Goal: Task Accomplishment & Management: Complete application form

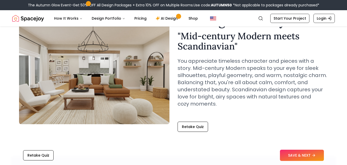
scroll to position [34, 0]
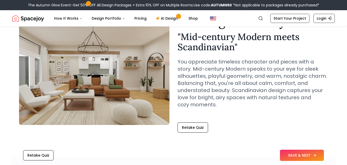
click at [301, 156] on button "SAVE & NEXT" at bounding box center [302, 154] width 44 height 11
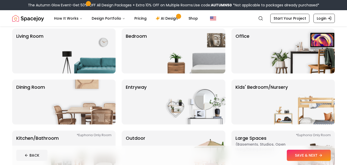
scroll to position [41, 0]
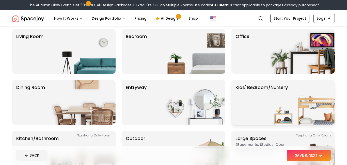
click at [244, 92] on p "Kids' Bedroom/Nursery" at bounding box center [262, 102] width 52 height 37
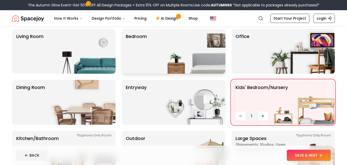
click at [203, 61] on img at bounding box center [192, 51] width 65 height 45
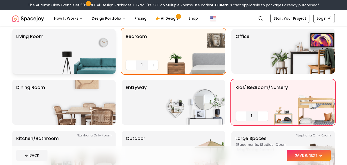
click at [100, 65] on img at bounding box center [83, 51] width 65 height 45
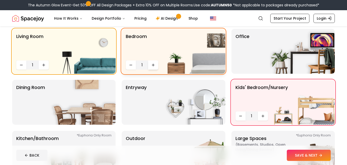
click at [156, 67] on button "Increase quantity" at bounding box center [153, 64] width 10 height 9
click at [82, 101] on img at bounding box center [83, 102] width 65 height 45
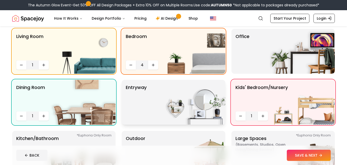
click at [185, 111] on img at bounding box center [192, 102] width 65 height 45
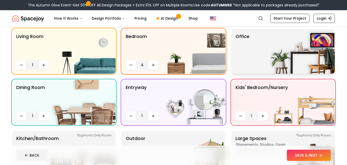
click at [245, 66] on p "Office" at bounding box center [243, 51] width 14 height 37
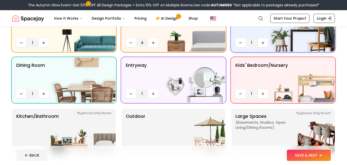
scroll to position [65, 0]
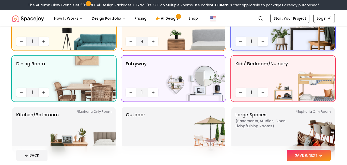
click at [264, 40] on icon "Increase quantity" at bounding box center [263, 41] width 4 height 4
click at [262, 94] on icon "Increase quantity" at bounding box center [263, 92] width 4 height 4
click at [262, 93] on icon "Increase quantity" at bounding box center [263, 92] width 4 height 4
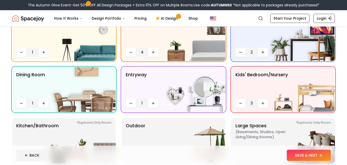
scroll to position [54, 0]
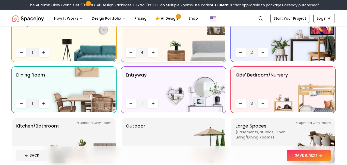
click at [134, 50] on button "Decrease quantity" at bounding box center [131, 52] width 10 height 9
click at [241, 102] on icon "Decrease quantity" at bounding box center [241, 103] width 4 height 4
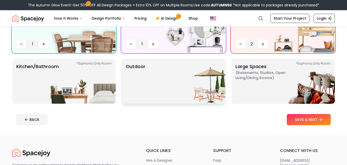
scroll to position [114, 0]
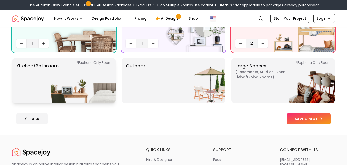
click at [49, 88] on p "Kitchen/Bathroom *Euphoria Only Room" at bounding box center [37, 80] width 42 height 37
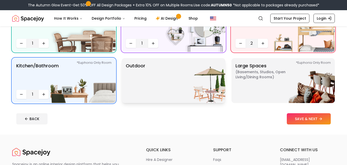
click at [139, 87] on p "Outdoor" at bounding box center [136, 80] width 20 height 37
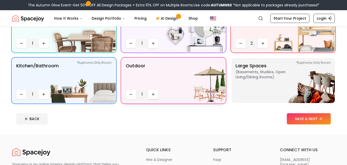
click at [151, 95] on button "Increase quantity" at bounding box center [153, 93] width 10 height 9
click at [272, 86] on img at bounding box center [302, 80] width 65 height 45
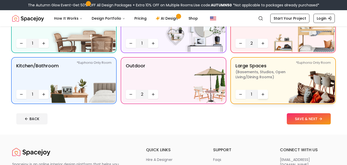
click at [265, 91] on button "Increase quantity" at bounding box center [263, 93] width 10 height 9
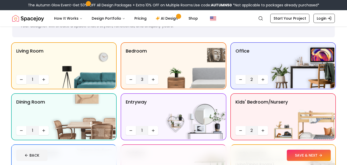
scroll to position [26, 0]
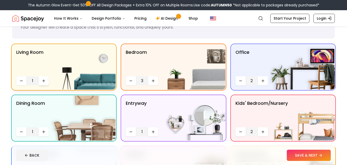
click at [40, 83] on button "Increase quantity" at bounding box center [44, 80] width 10 height 9
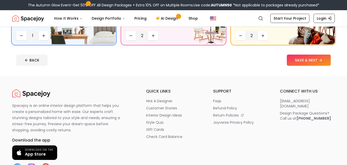
scroll to position [173, 0]
click at [300, 61] on button "SAVE & NEXT" at bounding box center [309, 59] width 44 height 11
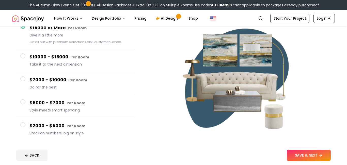
scroll to position [55, 0]
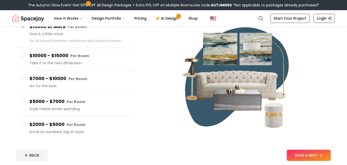
drag, startPoint x: 20, startPoint y: 78, endPoint x: 24, endPoint y: 101, distance: 24.0
click at [24, 101] on div "$15000 or More Per Room Give it a little more Go all out with premium selection…" at bounding box center [75, 79] width 127 height 128
click at [21, 79] on span at bounding box center [22, 77] width 5 height 5
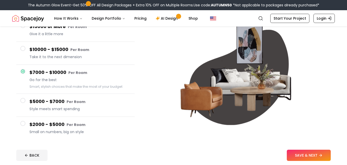
click at [25, 122] on span at bounding box center [22, 123] width 5 height 5
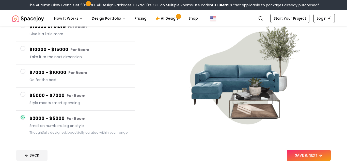
click at [21, 100] on button "$5000 - $7000 Per Room Style meets smart spending" at bounding box center [75, 98] width 118 height 23
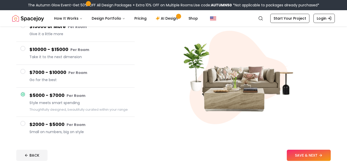
click at [23, 67] on button "$7000 - $10000 Per Room Go for the best" at bounding box center [75, 76] width 118 height 23
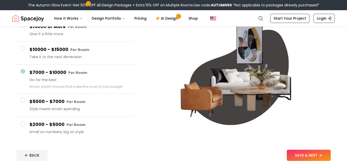
click at [25, 53] on button "$10000 - $15000 Per Room Take it to the next dimension" at bounding box center [75, 53] width 118 height 23
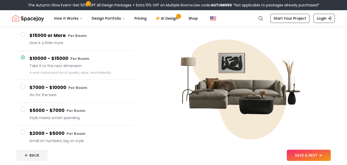
scroll to position [46, 0]
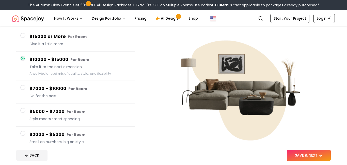
click at [21, 35] on span at bounding box center [22, 35] width 5 height 5
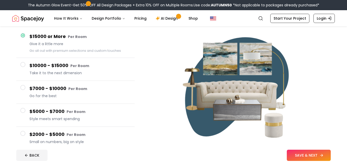
click at [313, 157] on button "SAVE & NEXT" at bounding box center [309, 154] width 44 height 11
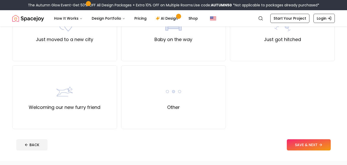
scroll to position [208, 0]
click at [62, 113] on div "Welcoming our new furry friend" at bounding box center [64, 97] width 105 height 64
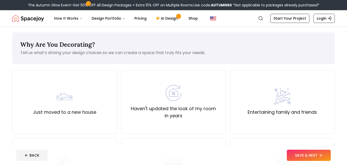
scroll to position [0, 0]
click at [73, 99] on div "Just moved to a new house" at bounding box center [64, 101] width 63 height 27
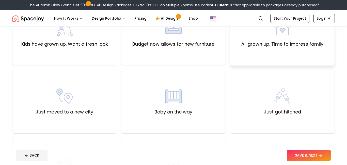
scroll to position [136, 0]
click at [213, 88] on div "Baby on the way" at bounding box center [173, 101] width 105 height 64
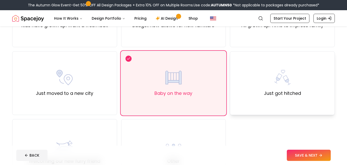
scroll to position [155, 0]
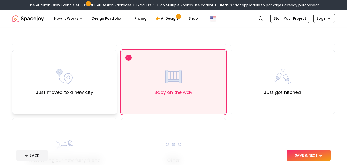
click at [82, 85] on div "Just moved to a new city" at bounding box center [64, 81] width 57 height 27
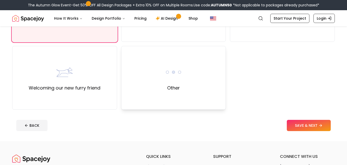
scroll to position [229, 0]
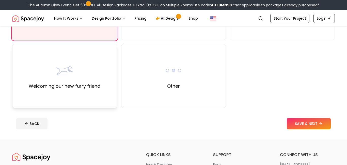
click at [113, 103] on div "Welcoming our new furry friend" at bounding box center [64, 76] width 105 height 64
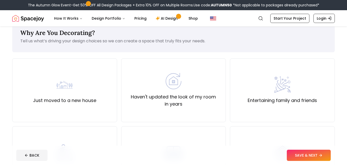
scroll to position [11, 0]
click at [113, 103] on div "Just moved to a new house" at bounding box center [64, 91] width 105 height 64
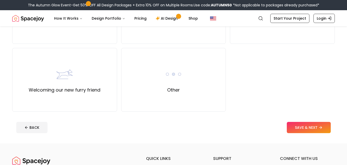
scroll to position [215, 0]
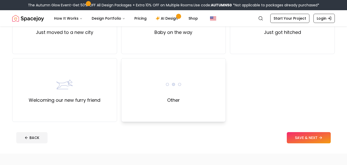
click at [215, 104] on div "Other" at bounding box center [173, 90] width 105 height 64
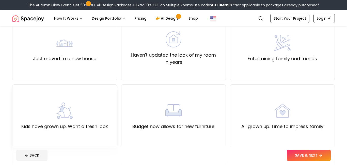
scroll to position [32, 0]
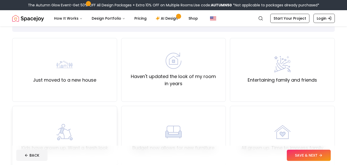
click at [93, 64] on div "Just moved to a new house" at bounding box center [64, 69] width 63 height 27
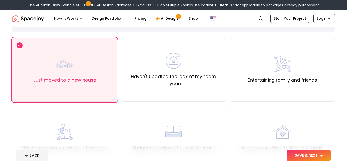
click at [323, 153] on icon at bounding box center [322, 155] width 4 height 4
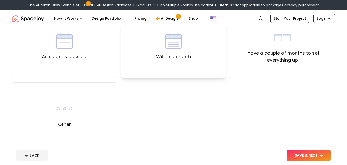
scroll to position [57, 0]
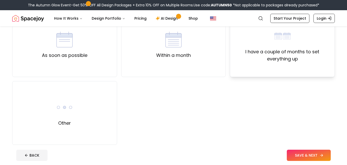
click at [250, 65] on div "I have a couple of months to set everything up" at bounding box center [282, 45] width 105 height 64
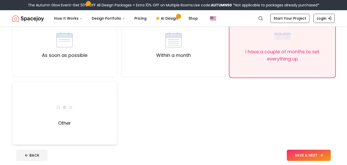
click at [110, 114] on div "Other" at bounding box center [64, 113] width 105 height 64
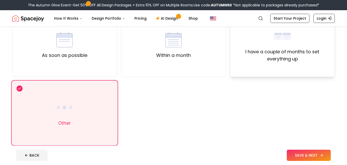
click at [279, 73] on div "I have a couple of months to set everything up" at bounding box center [282, 45] width 105 height 64
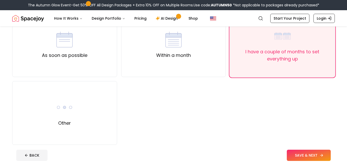
click at [295, 160] on footer "BACK SAVE & NEXT" at bounding box center [173, 154] width 323 height 19
click at [295, 158] on button "SAVE & NEXT" at bounding box center [309, 154] width 44 height 11
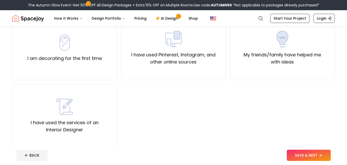
scroll to position [52, 0]
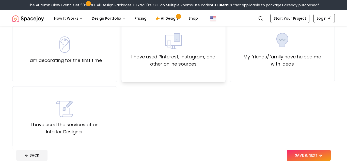
click at [150, 54] on label "I have used Pinterest, Instagram, and other online sources" at bounding box center [174, 60] width 96 height 14
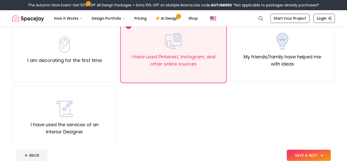
click at [305, 157] on button "SAVE & NEXT" at bounding box center [309, 154] width 44 height 11
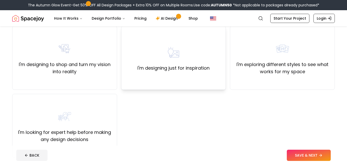
scroll to position [44, 0]
click at [244, 85] on div "I'm exploring different styles to see what works for my space" at bounding box center [282, 58] width 105 height 64
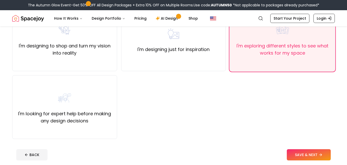
scroll to position [64, 0]
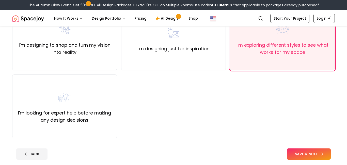
click at [299, 152] on button "SAVE & NEXT" at bounding box center [309, 153] width 44 height 11
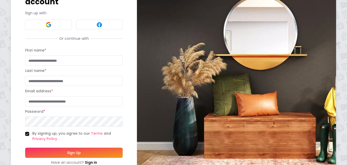
scroll to position [47, 0]
click at [77, 55] on input "First name *" at bounding box center [74, 60] width 98 height 10
type input "*******"
type input "**********"
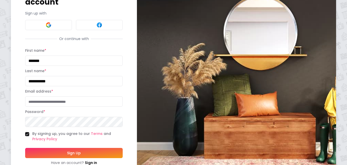
type input "**********"
click at [92, 147] on button "Sign Up" at bounding box center [74, 152] width 98 height 10
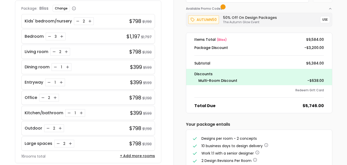
scroll to position [44, 0]
click at [327, 18] on button "USE" at bounding box center [325, 19] width 10 height 7
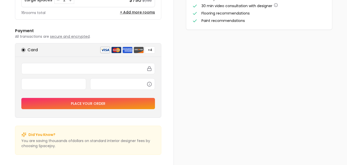
scroll to position [0, 0]
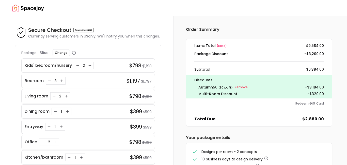
click at [17, 7] on img "Spacejoy" at bounding box center [28, 8] width 32 height 10
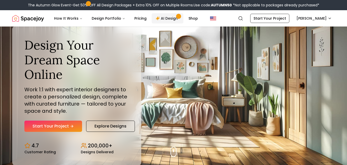
click at [170, 19] on link "AI Design" at bounding box center [168, 18] width 32 height 10
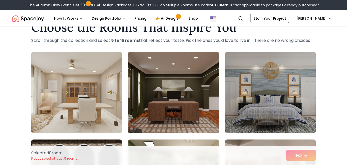
click at [210, 90] on img at bounding box center [173, 92] width 95 height 85
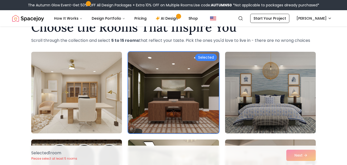
click at [210, 90] on img at bounding box center [173, 92] width 95 height 85
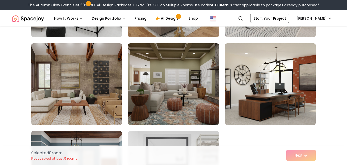
scroll to position [466, 0]
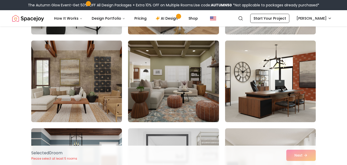
click at [117, 70] on img at bounding box center [76, 80] width 95 height 85
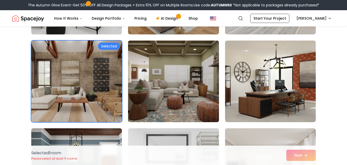
click at [187, 97] on img at bounding box center [173, 80] width 95 height 85
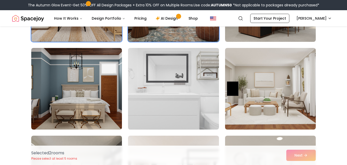
scroll to position [547, 0]
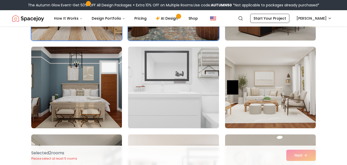
click at [186, 109] on img at bounding box center [173, 86] width 95 height 85
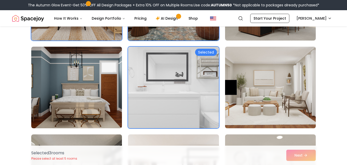
click at [308, 97] on img at bounding box center [270, 86] width 95 height 85
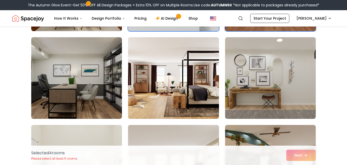
scroll to position [645, 0]
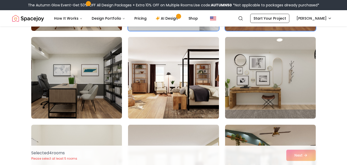
click at [207, 102] on img at bounding box center [173, 77] width 95 height 85
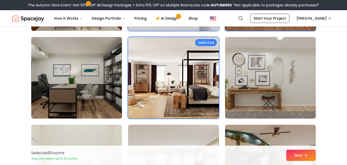
click at [291, 93] on img at bounding box center [270, 77] width 95 height 85
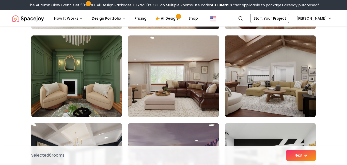
scroll to position [821, 0]
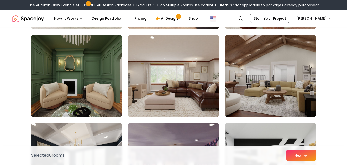
click at [311, 97] on img at bounding box center [270, 75] width 95 height 85
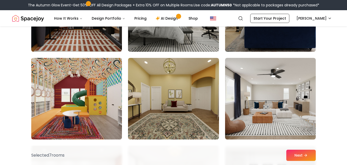
scroll to position [1062, 0]
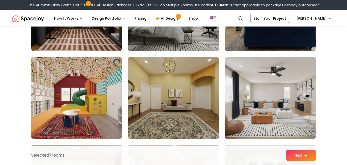
click at [309, 123] on img at bounding box center [270, 97] width 95 height 85
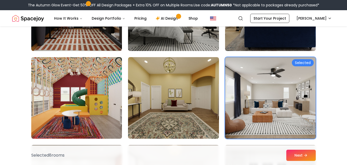
click at [96, 97] on img at bounding box center [76, 97] width 95 height 85
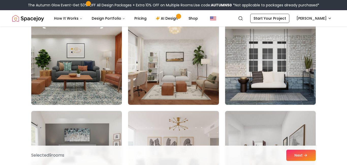
scroll to position [1184, 0]
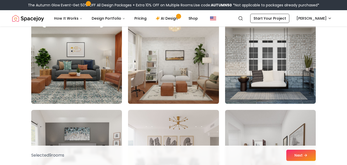
click at [191, 82] on img at bounding box center [173, 62] width 95 height 85
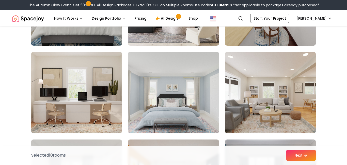
scroll to position [1330, 0]
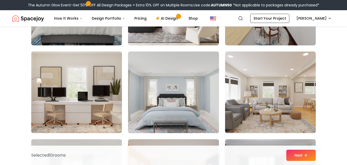
click at [80, 121] on img at bounding box center [76, 91] width 95 height 85
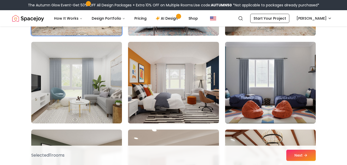
scroll to position [1427, 0]
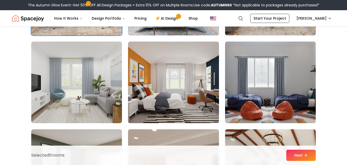
click at [313, 84] on img at bounding box center [270, 81] width 95 height 85
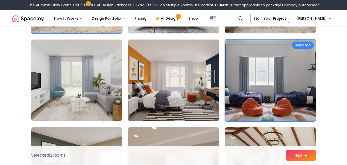
scroll to position [1430, 0]
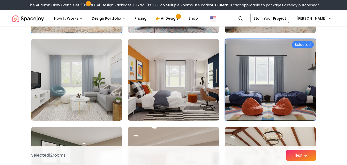
click at [190, 98] on img at bounding box center [173, 79] width 95 height 85
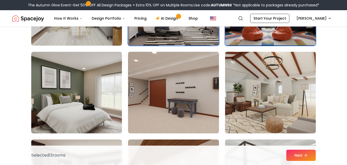
scroll to position [1505, 0]
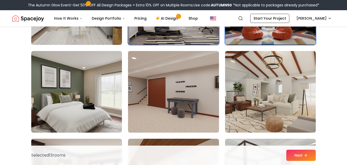
click at [172, 86] on img at bounding box center [173, 91] width 95 height 85
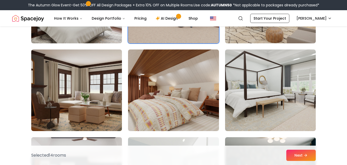
scroll to position [1595, 0]
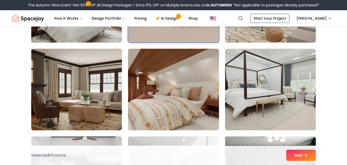
click at [188, 116] on img at bounding box center [173, 89] width 95 height 85
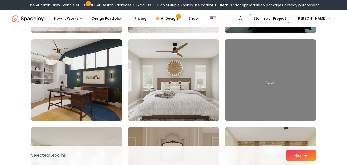
scroll to position [1778, 0]
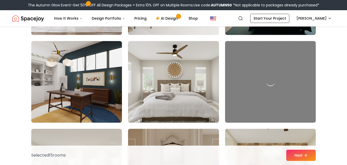
click at [300, 94] on div at bounding box center [270, 81] width 95 height 85
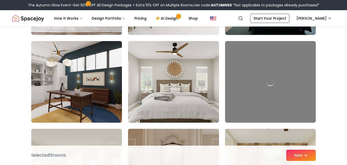
click at [203, 79] on img at bounding box center [173, 81] width 95 height 85
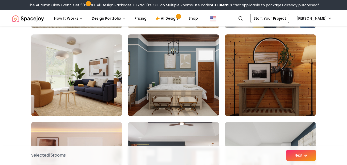
scroll to position [2222, 0]
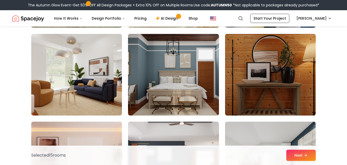
click at [291, 97] on img at bounding box center [270, 74] width 95 height 85
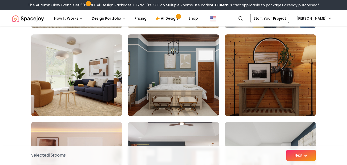
scroll to position [2220, 0]
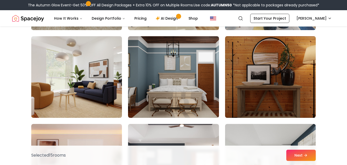
click at [305, 95] on img at bounding box center [270, 76] width 95 height 85
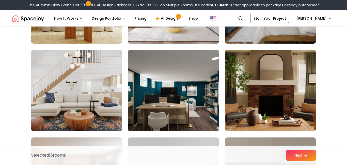
scroll to position [2383, 0]
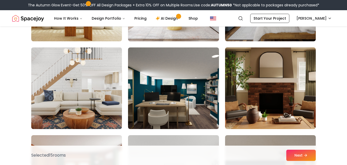
click at [94, 113] on img at bounding box center [76, 87] width 95 height 85
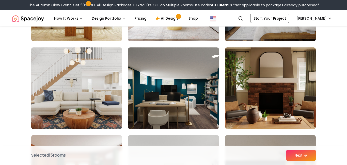
click at [94, 113] on img at bounding box center [76, 87] width 95 height 85
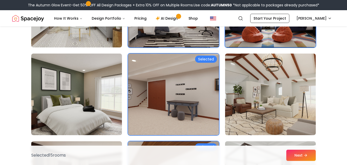
scroll to position [1507, 0]
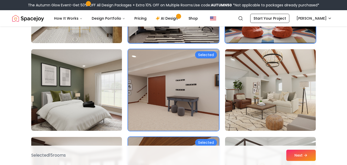
click at [166, 117] on img at bounding box center [173, 89] width 95 height 85
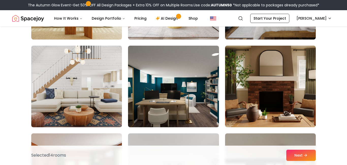
scroll to position [2363, 0]
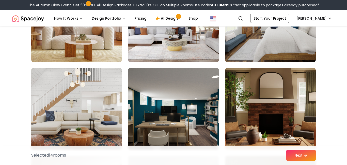
click at [70, 117] on img at bounding box center [76, 108] width 91 height 81
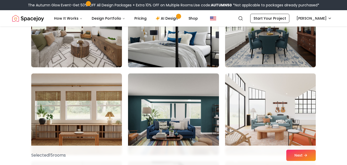
scroll to position [2708, 0]
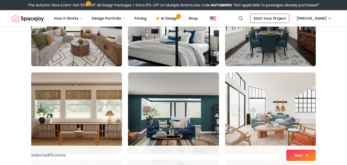
click at [291, 156] on button "Next" at bounding box center [301, 154] width 29 height 11
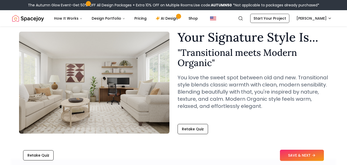
scroll to position [20, 0]
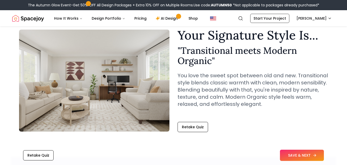
click at [309, 155] on button "SAVE & NEXT" at bounding box center [302, 154] width 44 height 11
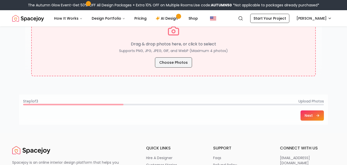
click at [178, 59] on button "Choose Photos" at bounding box center [173, 62] width 37 height 10
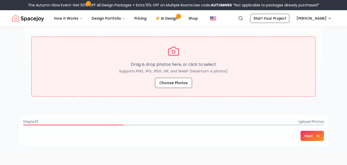
scroll to position [97, 0]
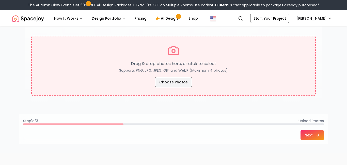
click at [172, 80] on button "Choose Photos" at bounding box center [173, 82] width 37 height 10
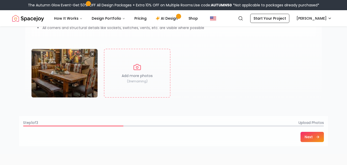
scroll to position [84, 0]
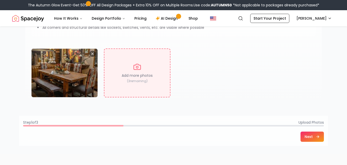
click at [153, 77] on div "Add more photos ( 3 remaining)" at bounding box center [137, 72] width 67 height 49
type input "**********"
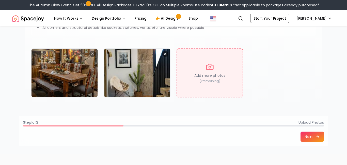
click at [208, 73] on p "Add more photos" at bounding box center [210, 75] width 31 height 5
type input "**********"
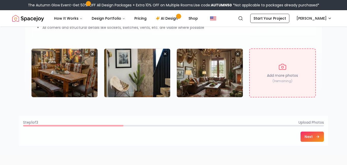
click at [290, 71] on div "Add more photos ( 1 remaining)" at bounding box center [282, 72] width 67 height 49
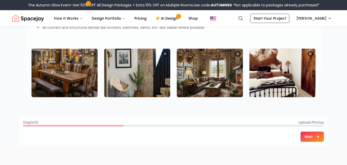
click at [311, 138] on button "Next" at bounding box center [312, 136] width 23 height 10
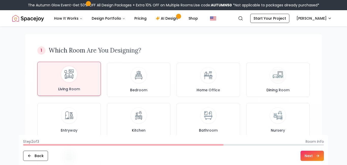
scroll to position [29, 0]
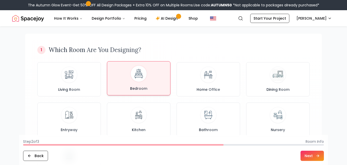
click at [150, 86] on div "Bedroom" at bounding box center [138, 77] width 55 height 25
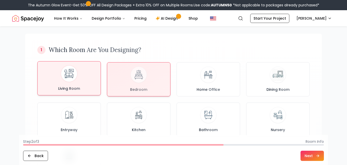
click at [80, 80] on div "Living Room" at bounding box center [69, 77] width 55 height 25
click at [157, 77] on div "Bedroom" at bounding box center [138, 77] width 55 height 25
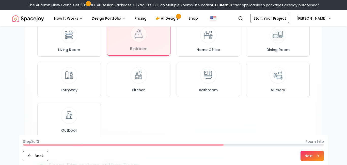
scroll to position [69, 0]
click at [304, 154] on button "Next" at bounding box center [312, 155] width 23 height 10
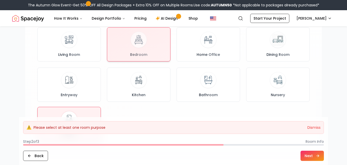
scroll to position [57, 0]
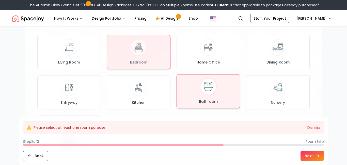
click at [219, 100] on div "Bathroom" at bounding box center [208, 90] width 55 height 25
click at [131, 55] on div "Bedroom" at bounding box center [138, 50] width 55 height 25
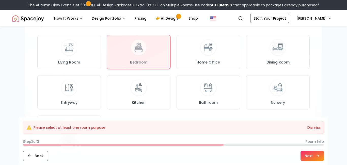
click at [312, 126] on button "Dismiss" at bounding box center [314, 127] width 13 height 5
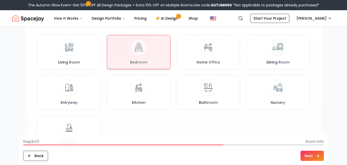
click at [312, 156] on button "Next" at bounding box center [312, 155] width 23 height 10
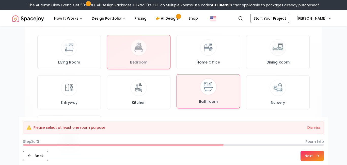
click at [225, 98] on div "Bathroom" at bounding box center [208, 90] width 55 height 25
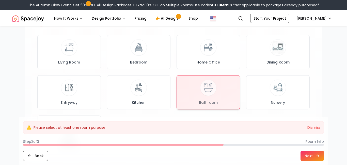
click at [305, 155] on button "Next" at bounding box center [312, 155] width 23 height 10
click at [227, 93] on div at bounding box center [208, 91] width 63 height 34
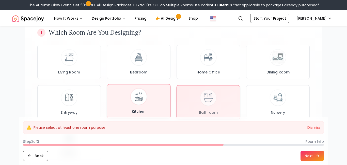
scroll to position [46, 0]
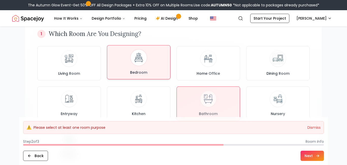
click at [159, 53] on div "Bedroom" at bounding box center [138, 61] width 55 height 25
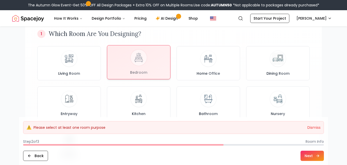
click at [159, 53] on div at bounding box center [138, 62] width 63 height 34
click at [309, 126] on button "Dismiss" at bounding box center [314, 127] width 13 height 5
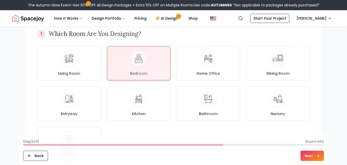
click at [307, 155] on button "Next" at bounding box center [312, 155] width 23 height 10
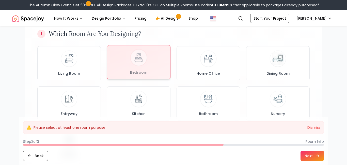
click at [133, 50] on div at bounding box center [138, 62] width 63 height 34
click at [42, 158] on button "Back" at bounding box center [35, 155] width 25 height 10
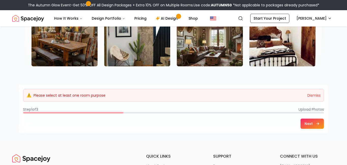
scroll to position [126, 0]
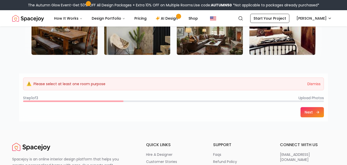
click at [315, 113] on button "Next" at bounding box center [312, 112] width 23 height 10
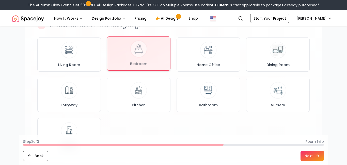
scroll to position [55, 0]
click at [320, 153] on icon at bounding box center [318, 155] width 4 height 4
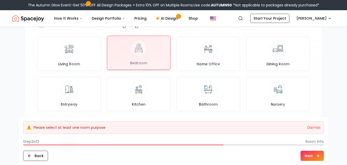
click at [166, 55] on div at bounding box center [138, 53] width 63 height 34
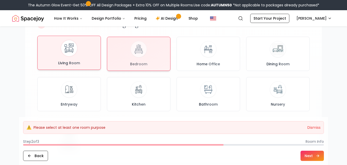
click at [63, 48] on img at bounding box center [69, 47] width 13 height 13
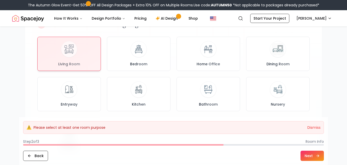
click at [311, 157] on button "Next" at bounding box center [312, 155] width 23 height 10
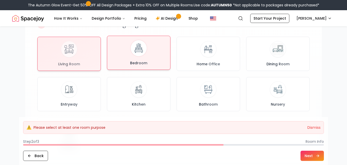
click at [138, 51] on img at bounding box center [138, 47] width 13 height 13
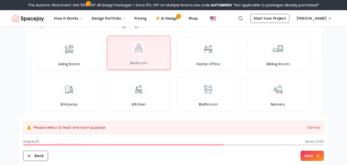
click at [138, 51] on div at bounding box center [138, 53] width 63 height 34
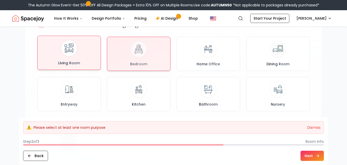
click at [81, 46] on div "Living Room" at bounding box center [69, 52] width 55 height 25
click at [131, 54] on div "Bedroom" at bounding box center [138, 52] width 55 height 25
click at [69, 48] on img at bounding box center [69, 47] width 13 height 13
click at [167, 49] on button "Bedroom" at bounding box center [139, 53] width 64 height 34
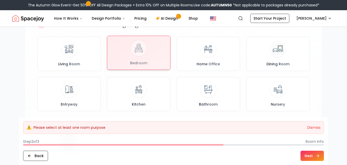
click at [167, 49] on div at bounding box center [138, 53] width 63 height 34
click at [311, 154] on button "Next" at bounding box center [312, 155] width 23 height 10
click at [314, 129] on button "Dismiss" at bounding box center [314, 127] width 13 height 5
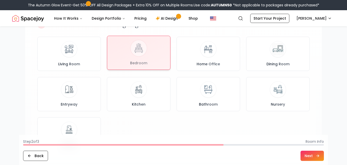
click at [143, 64] on div at bounding box center [138, 53] width 63 height 34
click at [325, 78] on div "Tell Us More About Your Room 1 Which Room Are You Designing? Living Room Bedroo…" at bounding box center [173, 154] width 309 height 348
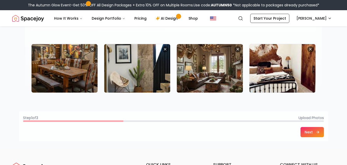
click at [307, 134] on button "Next" at bounding box center [312, 132] width 23 height 10
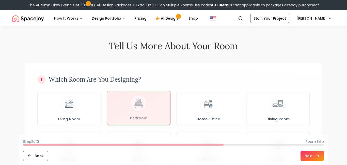
click at [155, 93] on div at bounding box center [138, 108] width 63 height 34
click at [315, 150] on button "Next" at bounding box center [312, 155] width 23 height 10
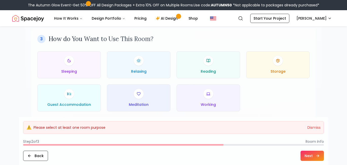
scroll to position [255, 0]
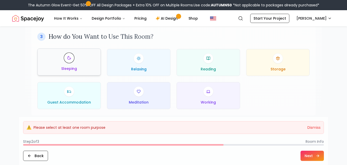
click at [65, 57] on div at bounding box center [69, 58] width 10 height 10
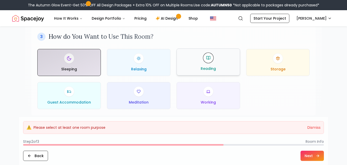
click at [202, 69] on span "Reading" at bounding box center [208, 68] width 15 height 5
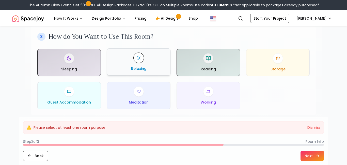
click at [135, 71] on button "Relaxing" at bounding box center [139, 61] width 64 height 27
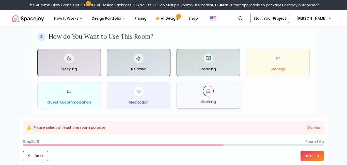
click at [218, 105] on button "Working" at bounding box center [209, 94] width 64 height 27
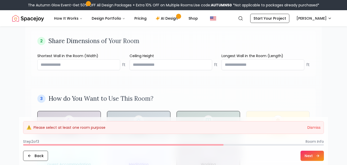
scroll to position [187, 0]
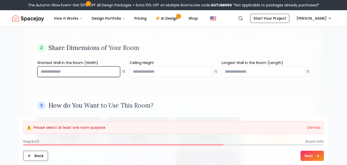
click at [68, 69] on input "number" at bounding box center [78, 71] width 83 height 11
type input "**"
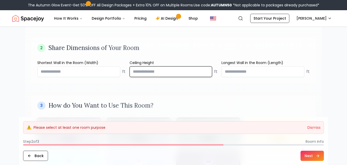
click at [139, 73] on input "number" at bounding box center [171, 71] width 83 height 11
type input "*"
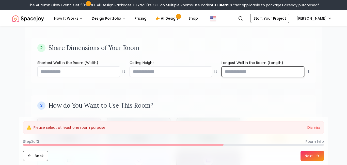
click at [259, 71] on input "number" at bounding box center [263, 71] width 83 height 11
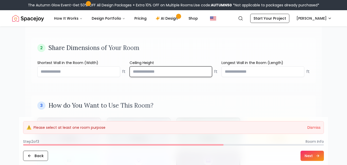
click at [186, 71] on input "*" at bounding box center [171, 71] width 83 height 11
type input "*"
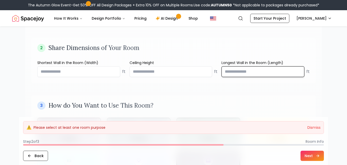
click at [236, 72] on input "number" at bounding box center [263, 71] width 83 height 11
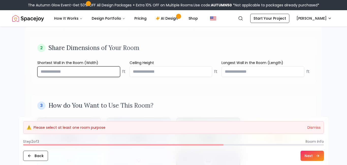
click at [75, 75] on input "**" at bounding box center [78, 71] width 83 height 11
type input "**"
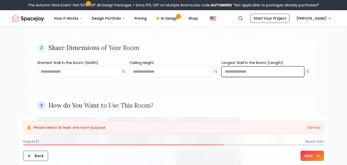
click at [241, 74] on input "number" at bounding box center [263, 71] width 83 height 11
type input "**"
click at [311, 156] on button "Next" at bounding box center [312, 155] width 23 height 10
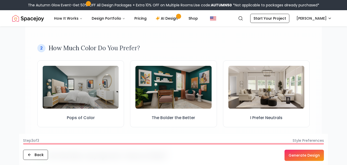
scroll to position [140, 0]
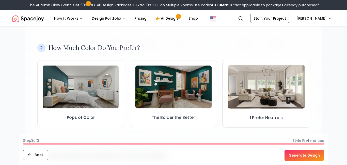
click at [243, 108] on button "I Prefer Neutrals" at bounding box center [267, 93] width 88 height 68
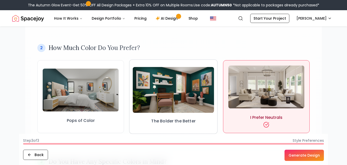
click at [186, 97] on img at bounding box center [174, 90] width 82 height 46
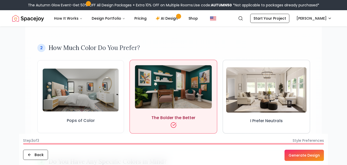
click at [246, 99] on img at bounding box center [266, 89] width 81 height 45
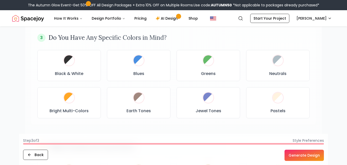
scroll to position [264, 0]
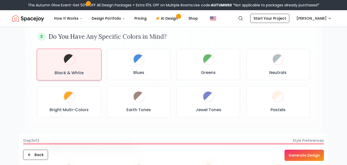
click at [87, 59] on div "Black & White" at bounding box center [69, 64] width 56 height 23
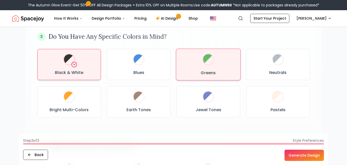
click at [217, 68] on div "Greens" at bounding box center [209, 64] width 56 height 23
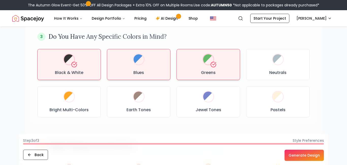
click at [146, 65] on div "Blues" at bounding box center [138, 64] width 55 height 22
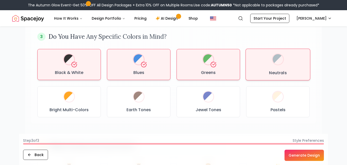
click at [254, 70] on div "Neutrals" at bounding box center [278, 64] width 56 height 23
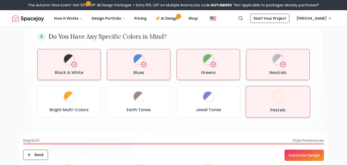
click at [256, 94] on div "Pastels" at bounding box center [278, 101] width 56 height 23
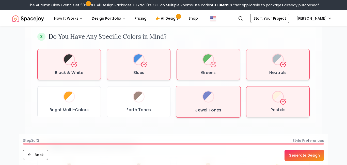
click at [211, 99] on div at bounding box center [208, 96] width 10 height 10
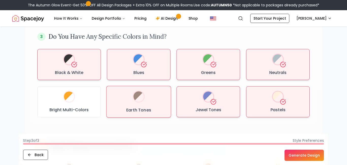
click at [152, 94] on div "Earth Tones" at bounding box center [139, 101] width 56 height 23
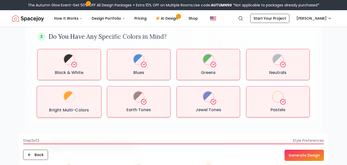
click at [89, 99] on div "Bright Multi-Colors" at bounding box center [69, 101] width 56 height 23
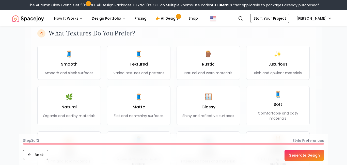
scroll to position [377, 0]
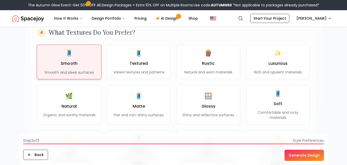
click at [96, 64] on div "🧵 Smooth Smooth and sleek surfaces" at bounding box center [69, 62] width 56 height 26
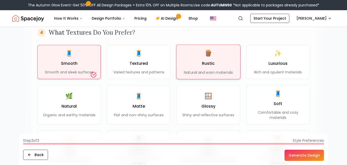
click at [206, 58] on div "🪵 Rustic Natural and worn materials" at bounding box center [208, 62] width 49 height 26
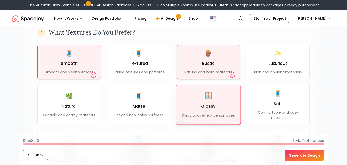
click at [213, 107] on h3 "Glossy" at bounding box center [208, 106] width 14 height 6
click at [186, 109] on div "🪟 Glossy Shiny and reflective surfaces" at bounding box center [208, 105] width 53 height 26
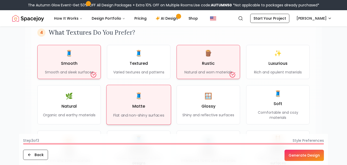
click at [157, 101] on div "🧵 Matte Flat and non-shiny surfaces" at bounding box center [138, 105] width 51 height 26
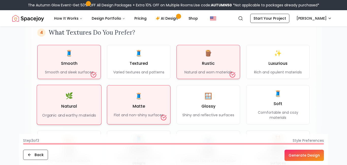
click at [77, 98] on div "🌿 Natural Organic and earthy materials" at bounding box center [69, 105] width 54 height 26
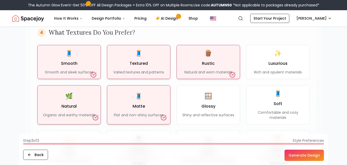
click at [155, 57] on div "🧵 Textured Varied textures and patterns" at bounding box center [138, 61] width 51 height 25
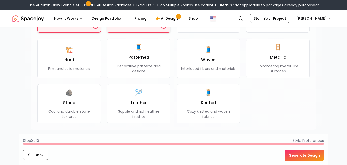
scroll to position [478, 0]
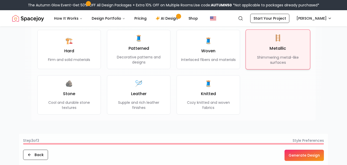
click at [255, 50] on div "🪜 Metallic Shimmering metal-like surfaces" at bounding box center [278, 49] width 56 height 31
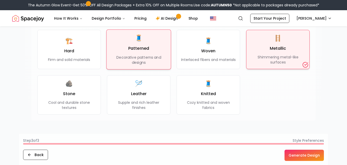
click at [161, 59] on p "Decorative patterns and designs" at bounding box center [139, 59] width 56 height 10
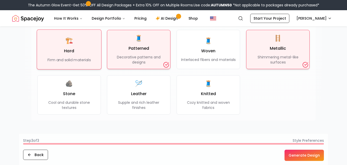
click at [87, 62] on p "Firm and solid materials" at bounding box center [69, 59] width 43 height 5
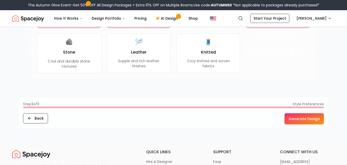
scroll to position [525, 0]
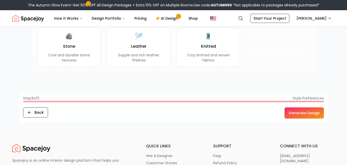
click at [292, 113] on button "Generate Design" at bounding box center [304, 112] width 39 height 11
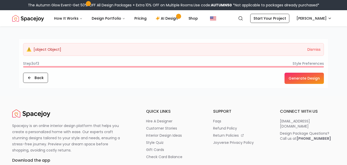
scroll to position [578, 0]
click at [298, 73] on button "Generate Design" at bounding box center [304, 77] width 39 height 11
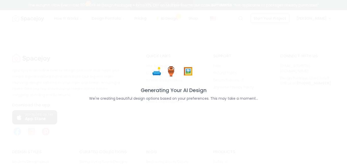
click at [241, 97] on p "We're creating beautiful design options based on your preferences. This may tak…" at bounding box center [173, 98] width 169 height 5
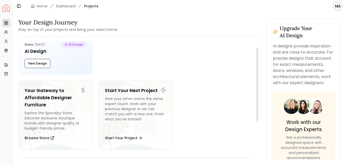
scroll to position [10, 0]
click at [42, 62] on button "View Design" at bounding box center [38, 62] width 26 height 9
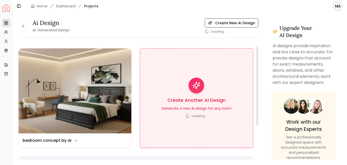
scroll to position [8, 0]
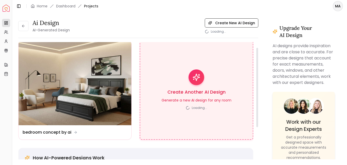
click at [201, 94] on h3 "Create Another AI Design" at bounding box center [197, 91] width 58 height 7
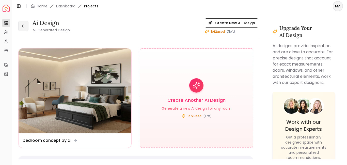
click at [23, 26] on icon at bounding box center [23, 26] width 4 height 4
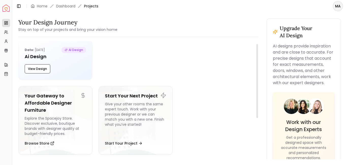
scroll to position [11, 0]
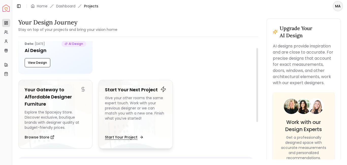
click at [131, 138] on button "Start Your Project" at bounding box center [124, 137] width 38 height 10
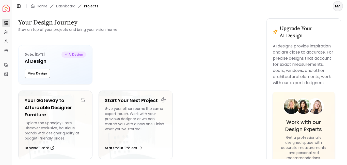
click at [93, 7] on span "Projects" at bounding box center [91, 6] width 14 height 5
click at [7, 65] on icon at bounding box center [7, 64] width 2 height 3
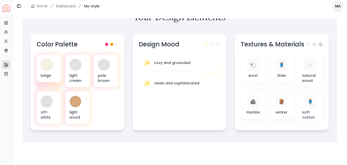
scroll to position [176, 0]
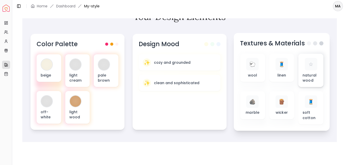
click at [307, 76] on p "natural wood" at bounding box center [311, 77] width 17 height 10
click at [308, 43] on span at bounding box center [309, 43] width 4 height 4
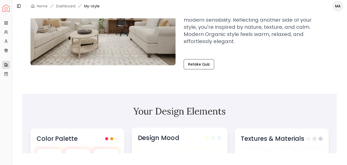
scroll to position [0, 0]
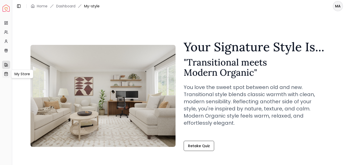
click at [5, 73] on icon at bounding box center [5, 73] width 1 height 1
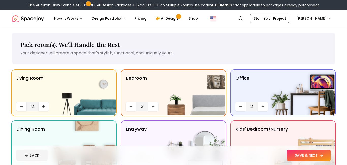
click at [315, 155] on button "SAVE & NEXT" at bounding box center [309, 154] width 44 height 11
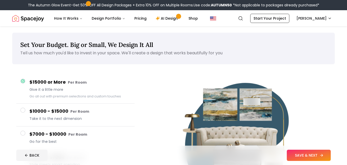
click at [329, 153] on button "SAVE & NEXT" at bounding box center [309, 154] width 44 height 11
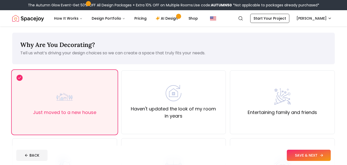
click at [324, 153] on icon at bounding box center [322, 155] width 4 height 4
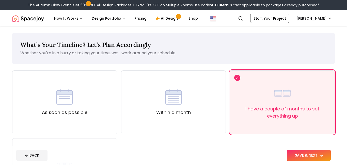
click at [324, 153] on icon at bounding box center [322, 155] width 4 height 4
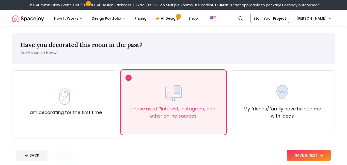
click at [324, 153] on icon at bounding box center [322, 155] width 4 height 4
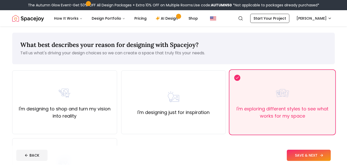
click at [324, 153] on icon at bounding box center [322, 155] width 4 height 4
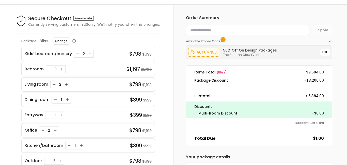
scroll to position [15, 0]
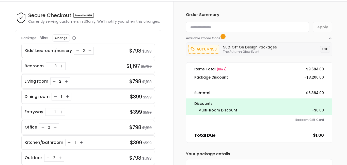
click at [326, 48] on button "USE" at bounding box center [325, 49] width 10 height 7
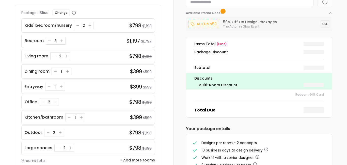
scroll to position [40, 0]
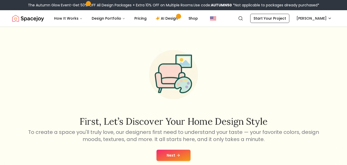
click at [172, 155] on button "Next" at bounding box center [174, 154] width 34 height 11
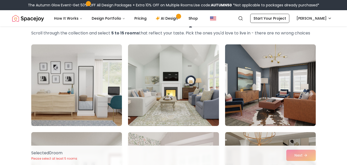
scroll to position [27, 0]
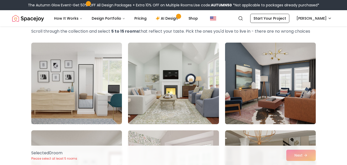
click at [295, 96] on img at bounding box center [270, 82] width 95 height 85
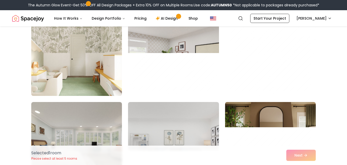
scroll to position [845, 0]
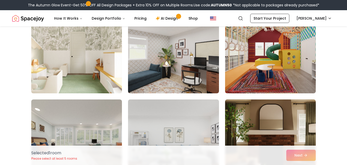
click at [81, 72] on img at bounding box center [76, 52] width 95 height 85
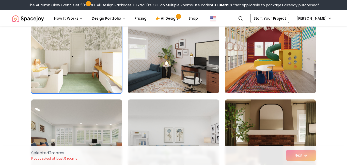
click at [240, 77] on img at bounding box center [270, 52] width 95 height 85
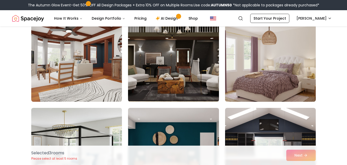
scroll to position [1449, 0]
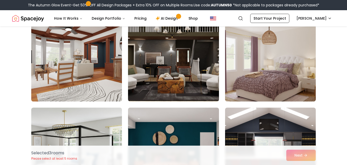
click at [63, 78] on img at bounding box center [76, 60] width 95 height 85
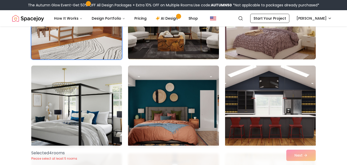
scroll to position [1490, 0]
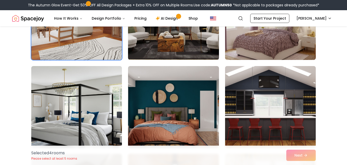
click at [295, 101] on img at bounding box center [270, 106] width 95 height 85
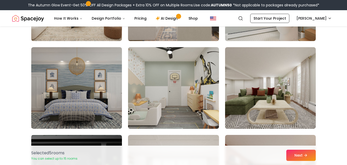
scroll to position [2122, 0]
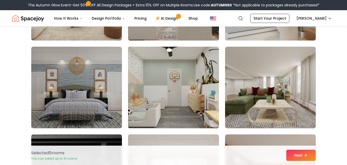
click at [216, 101] on img at bounding box center [173, 86] width 95 height 85
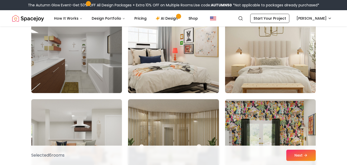
scroll to position [2418, 0]
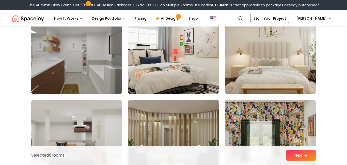
click at [96, 62] on img at bounding box center [76, 52] width 95 height 85
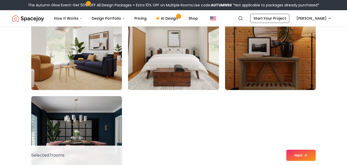
scroll to position [2850, 0]
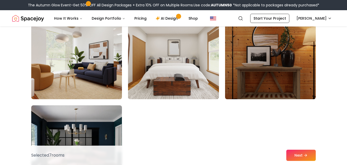
click at [300, 87] on img at bounding box center [270, 58] width 95 height 85
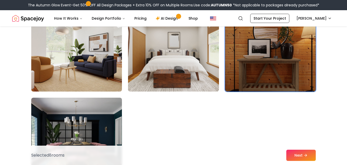
scroll to position [2860, 0]
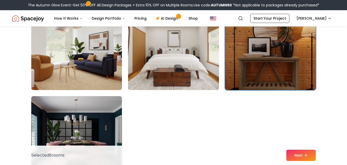
click at [291, 149] on button "Next" at bounding box center [301, 154] width 29 height 11
